Goal: Task Accomplishment & Management: Complete application form

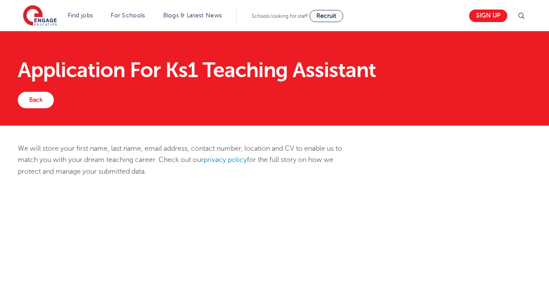
scroll to position [330, 0]
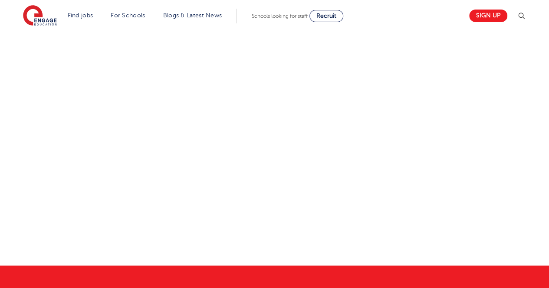
select select "UK"
select select "West Yorkshire"
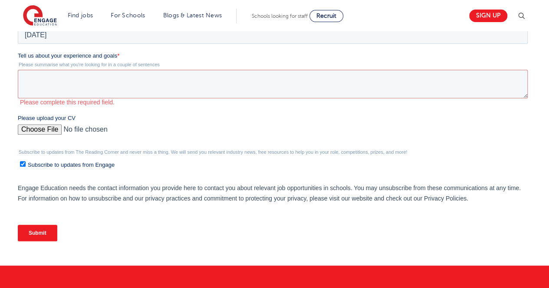
scroll to position [0, 0]
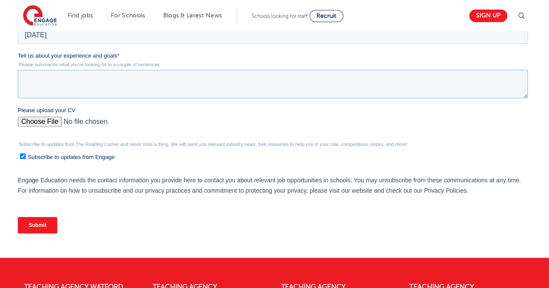
click at [92, 84] on textarea "Tell us about your experience and goals *" at bounding box center [273, 84] width 510 height 29
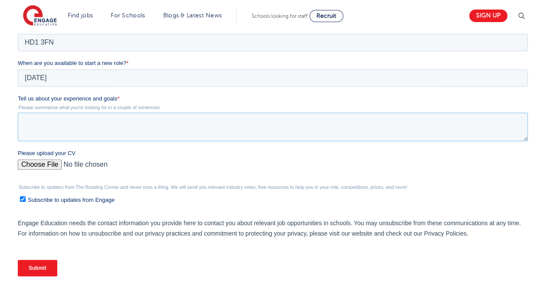
scroll to position [286, 0]
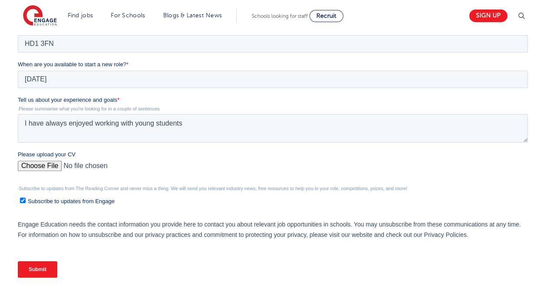
click at [153, 53] on fieldset "Where do you live currently? * Please Select UK Canada Ireland Australia New Ze…" at bounding box center [274, 7] width 513 height 107
click at [194, 128] on textarea "I have always enjoyed working with young students" at bounding box center [273, 128] width 510 height 29
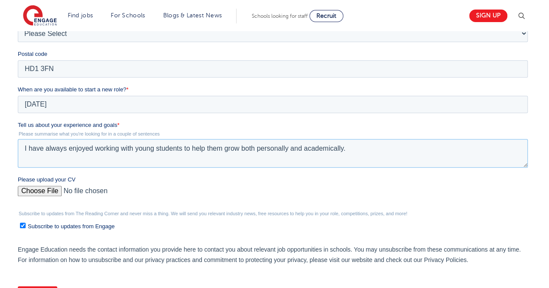
scroll to position [266, 0]
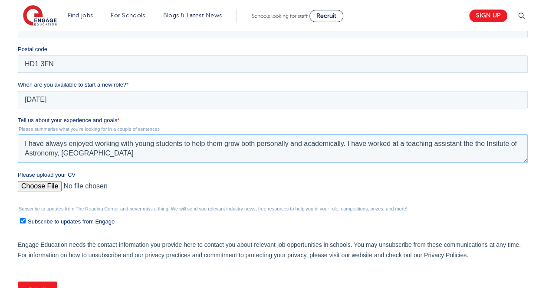
click at [501, 147] on textarea "I have always enjoyed working with young students to help them grow both person…" at bounding box center [273, 148] width 510 height 29
click at [113, 156] on textarea "I have always enjoyed working with young students to help them grow both person…" at bounding box center [273, 148] width 510 height 29
click at [399, 144] on textarea "I have always enjoyed working with young students to help them grow both person…" at bounding box center [273, 148] width 510 height 29
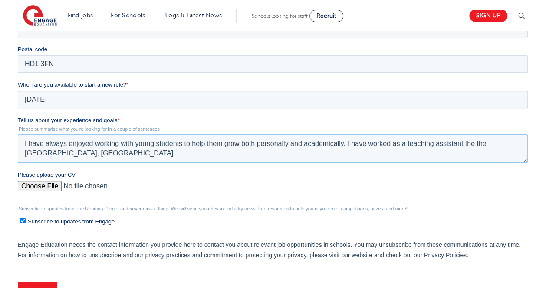
click at [182, 161] on textarea "I have always enjoyed working with young students to help them grow both person…" at bounding box center [273, 148] width 510 height 29
drag, startPoint x: 391, startPoint y: 141, endPoint x: 344, endPoint y: 141, distance: 46.8
click at [344, 141] on textarea "I have always enjoyed working with young students to help them grow both person…" at bounding box center [273, 148] width 510 height 29
click at [378, 144] on textarea "I have always enjoyed working with young students to help them grow both person…" at bounding box center [273, 148] width 510 height 29
drag, startPoint x: 130, startPoint y: 156, endPoint x: 101, endPoint y: 154, distance: 29.1
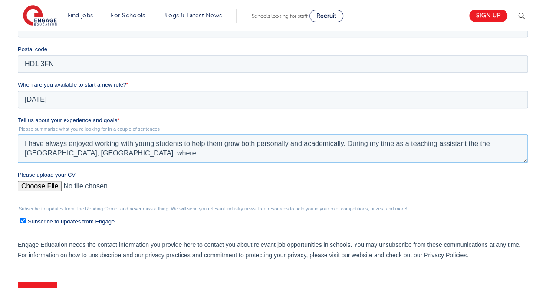
click at [101, 154] on textarea "I have always enjoyed working with young students to help them grow both person…" at bounding box center [273, 148] width 510 height 29
click at [128, 158] on textarea "I have always enjoyed working with young students to help them grow both person…" at bounding box center [273, 148] width 510 height 29
paste textarea "Assisted educators in delivering astronomy workshops and lessons to students ag…"
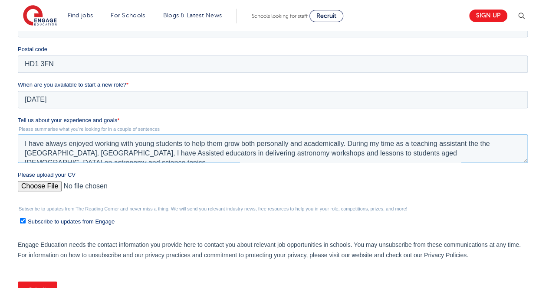
click at [126, 155] on textarea "I have always enjoyed working with young students to help them grow both person…" at bounding box center [273, 148] width 510 height 29
click at [214, 169] on fieldset "Tell us about your experience and goals * Please summarise what you're looking …" at bounding box center [274, 143] width 513 height 55
click at [509, 154] on textarea "I have always enjoyed working with young students to help them grow both person…" at bounding box center [273, 148] width 510 height 29
click at [349, 142] on textarea "I have always enjoyed working with young students to help them grow both person…" at bounding box center [273, 148] width 510 height 29
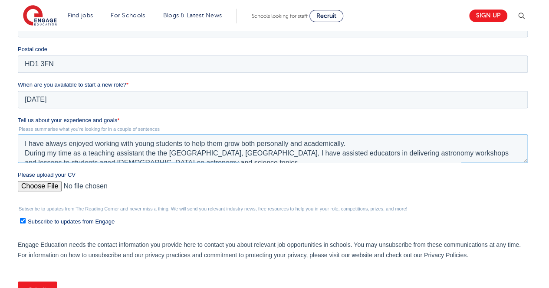
click at [349, 142] on textarea "I have always enjoyed working with young students to help them grow both person…" at bounding box center [273, 148] width 510 height 29
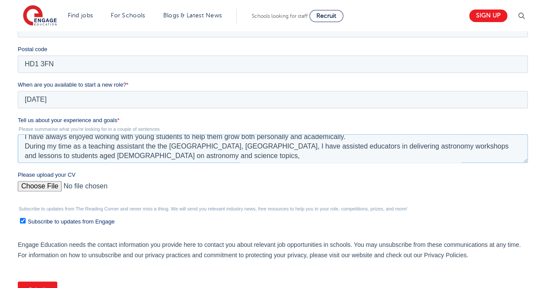
scroll to position [10, 0]
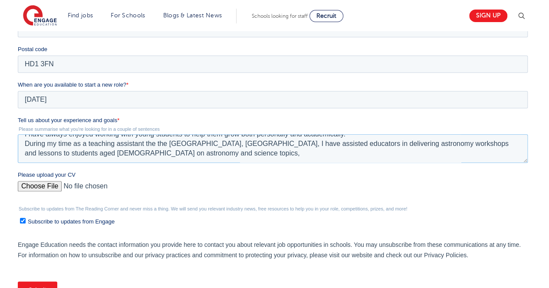
click at [202, 155] on textarea "I have always enjoyed working with young students to help them grow both person…" at bounding box center [273, 148] width 510 height 29
paste textarea "Guided students aged 11 to 19 and abilities during night sky observation sessio…"
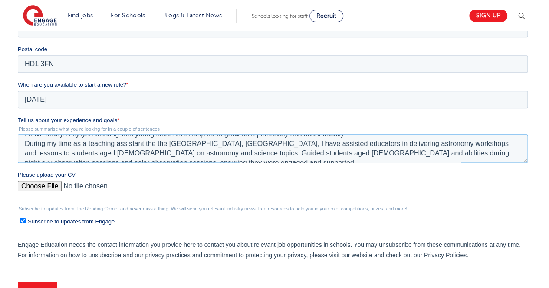
scroll to position [14, 0]
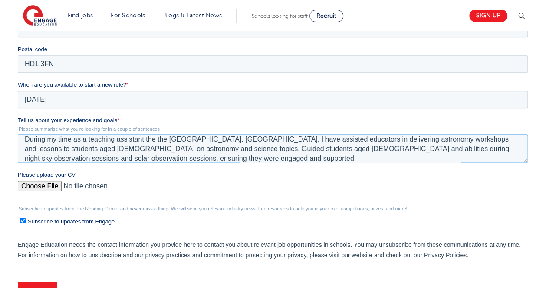
click at [200, 150] on textarea "I have always enjoyed working with young students to help them grow both person…" at bounding box center [273, 148] width 510 height 29
click at [201, 151] on textarea "I have always enjoyed working with young students to help them grow both person…" at bounding box center [273, 148] width 510 height 29
drag, startPoint x: 341, startPoint y: 149, endPoint x: 306, endPoint y: 151, distance: 35.6
click at [306, 151] on textarea "I have always enjoyed working with young students to help them grow both person…" at bounding box center [273, 148] width 510 height 29
click at [195, 161] on textarea "I have always enjoyed working with young students to help them grow both person…" at bounding box center [273, 148] width 510 height 29
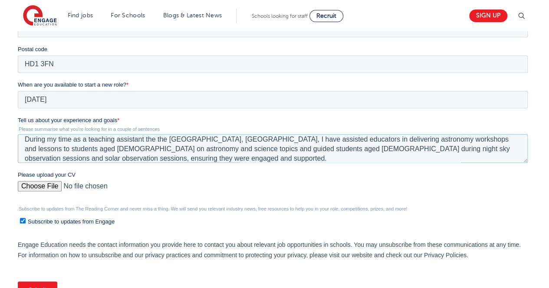
scroll to position [23, 0]
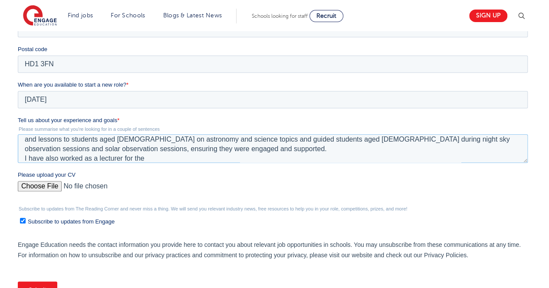
click at [97, 159] on textarea "I have always enjoyed working with young students to help them grow both person…" at bounding box center [273, 148] width 510 height 29
click at [186, 161] on textarea "I have always enjoyed working with young students to help them grow both person…" at bounding box center [273, 148] width 510 height 29
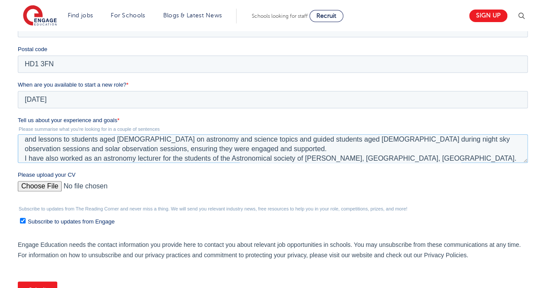
scroll to position [33, 0]
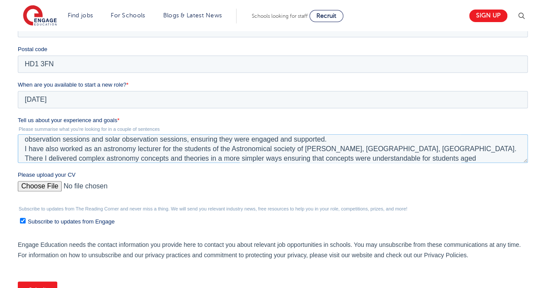
click at [244, 161] on textarea "I have always enjoyed working with young students to help them grow both person…" at bounding box center [273, 148] width 510 height 29
click at [331, 157] on textarea "I have always enjoyed working with young students to help them grow both person…" at bounding box center [273, 148] width 510 height 29
click at [445, 160] on textarea "I have always enjoyed working with young students to help them grow both person…" at bounding box center [273, 148] width 510 height 29
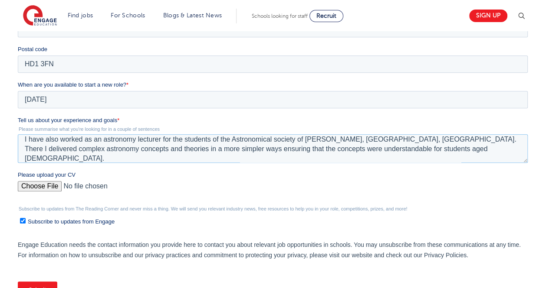
paste textarea "My goal as a KS1 Teaching Assistant is to create a positive and supportive envi…"
click at [445, 160] on textarea "I have always enjoyed working with young students to help them grow both person…" at bounding box center [273, 148] width 510 height 29
click at [79, 160] on textarea "I have always enjoyed working with young students to help them grow both person…" at bounding box center [273, 148] width 510 height 29
click at [70, 160] on textarea "I have always enjoyed working with young students to help them grow both person…" at bounding box center [273, 148] width 510 height 29
click at [98, 158] on textarea "I have always enjoyed working with young students to help them grow both person…" at bounding box center [273, 148] width 510 height 29
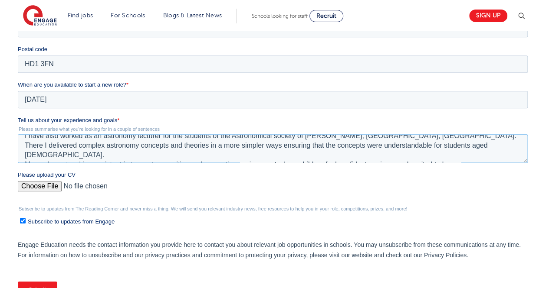
scroll to position [48, 0]
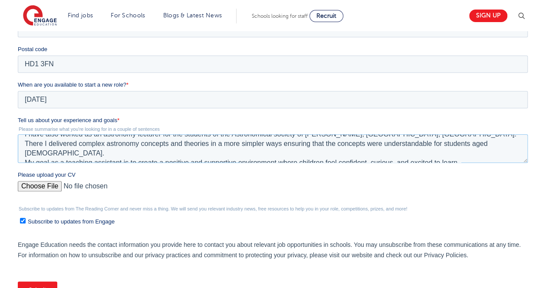
type textarea "I have always enjoyed working with young students to help them grow both person…"
click at [49, 187] on input "Please upload your CV" at bounding box center [273, 189] width 510 height 17
type input "C:\fakepath\Thimandi (3).pdf"
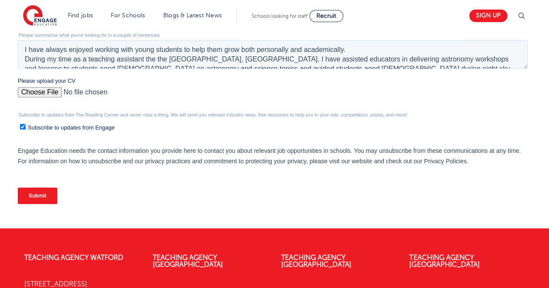
scroll to position [360, 0]
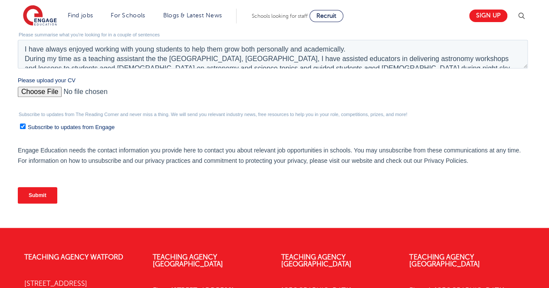
click at [43, 199] on input "Submit" at bounding box center [37, 195] width 39 height 16
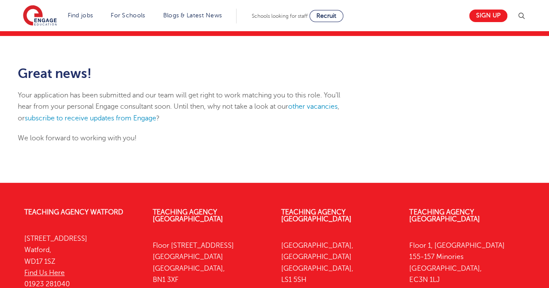
scroll to position [91, 0]
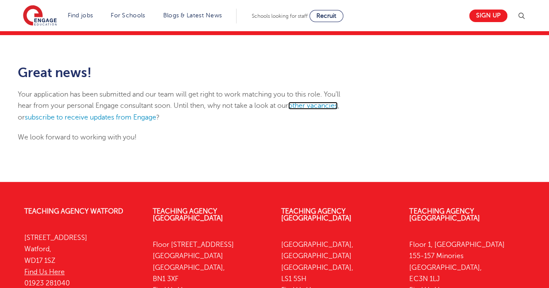
click at [314, 106] on link "other vacancies" at bounding box center [312, 106] width 49 height 8
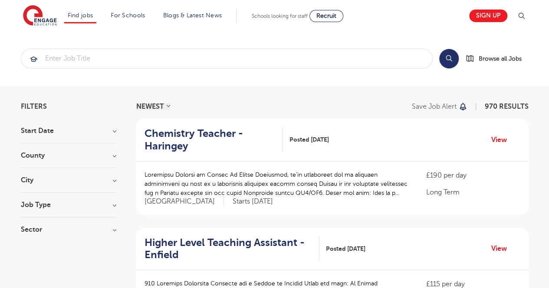
click at [109, 180] on h3 "City" at bounding box center [68, 180] width 95 height 7
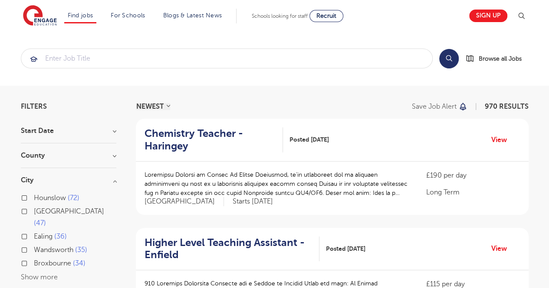
click at [47, 274] on button "Show more" at bounding box center [39, 278] width 37 height 8
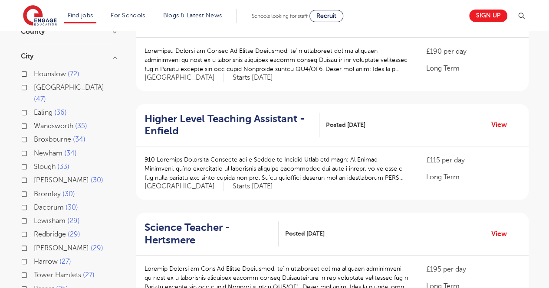
scroll to position [120, 0]
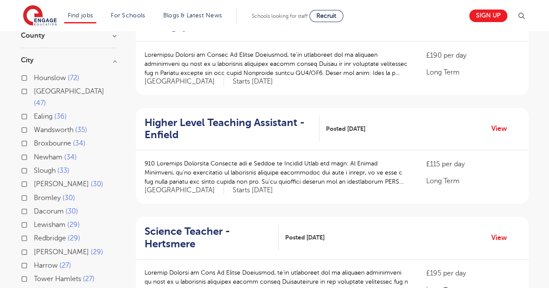
click at [113, 61] on h3 "City" at bounding box center [68, 60] width 95 height 7
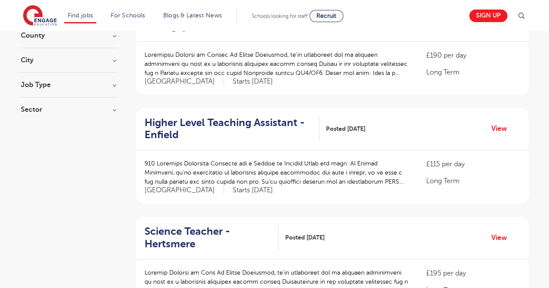
click at [111, 62] on h3 "City" at bounding box center [68, 60] width 95 height 7
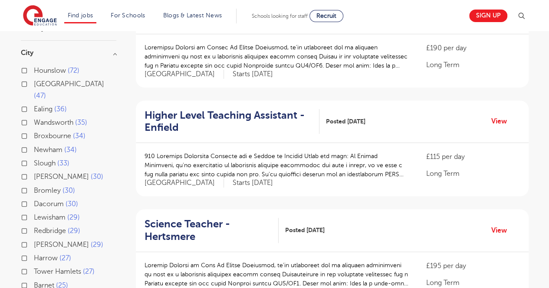
scroll to position [0, 0]
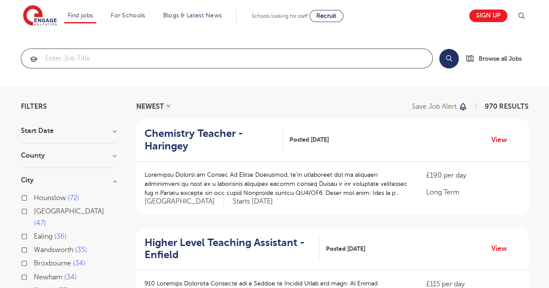
click at [172, 63] on input "search" at bounding box center [226, 58] width 411 height 19
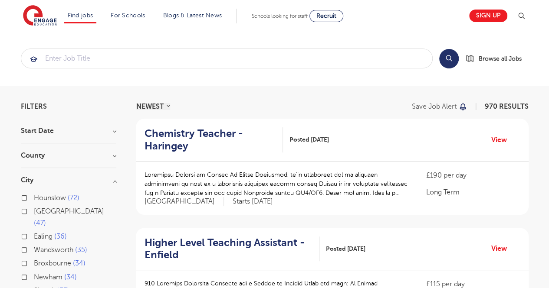
click at [93, 164] on div "County [GEOGRAPHIC_DATA] 582 [GEOGRAPHIC_DATA] 141 [GEOGRAPHIC_DATA] 47 [GEOGRA…" at bounding box center [68, 160] width 95 height 16
click at [108, 157] on h3 "County" at bounding box center [68, 155] width 95 height 7
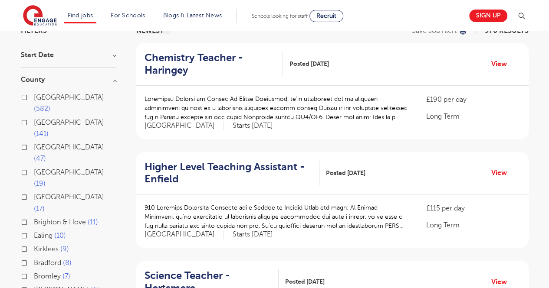
scroll to position [76, 0]
click at [34, 243] on label "Kirklees 9" at bounding box center [51, 248] width 35 height 11
click at [34, 245] on input "Kirklees 9" at bounding box center [37, 248] width 6 height 6
checkbox input "true"
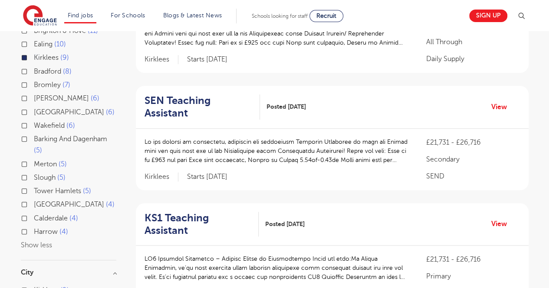
scroll to position [220, 0]
